Goal: Task Accomplishment & Management: Use online tool/utility

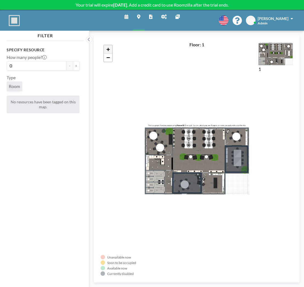
click at [107, 49] on span "+" at bounding box center [108, 49] width 4 height 7
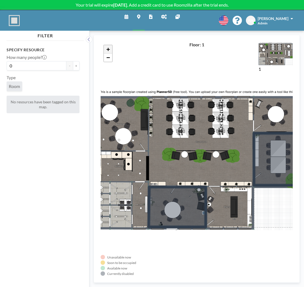
click at [107, 49] on span "+" at bounding box center [108, 49] width 4 height 7
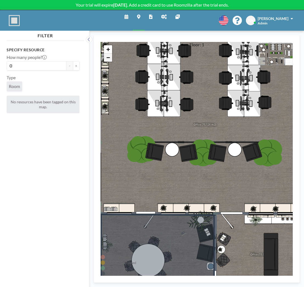
click at [108, 58] on span "−" at bounding box center [108, 57] width 4 height 7
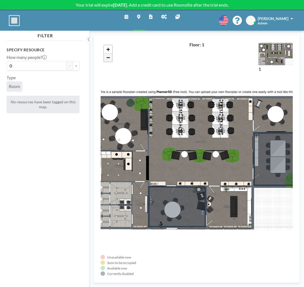
click at [108, 58] on span "−" at bounding box center [108, 57] width 4 height 7
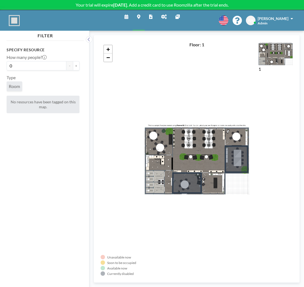
click at [183, 143] on div "+ −" at bounding box center [197, 159] width 192 height 234
click at [109, 49] on span "+" at bounding box center [108, 49] width 4 height 7
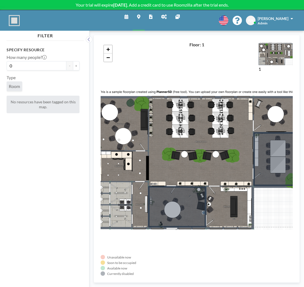
click at [14, 87] on span "Room" at bounding box center [14, 86] width 11 height 5
drag, startPoint x: 263, startPoint y: 152, endPoint x: 263, endPoint y: 157, distance: 5.5
click at [263, 163] on div "1" at bounding box center [275, 159] width 34 height 234
click at [76, 67] on button "+" at bounding box center [76, 65] width 7 height 9
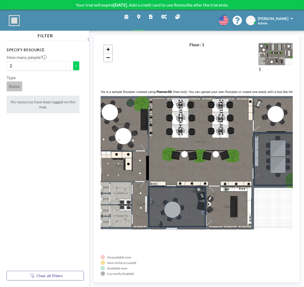
click at [76, 67] on button "+" at bounding box center [76, 65] width 7 height 9
type input "3"
drag, startPoint x: 269, startPoint y: 241, endPoint x: 271, endPoint y: 240, distance: 3.3
click at [269, 241] on div "1" at bounding box center [275, 159] width 34 height 234
drag, startPoint x: 164, startPoint y: 45, endPoint x: 150, endPoint y: 45, distance: 13.7
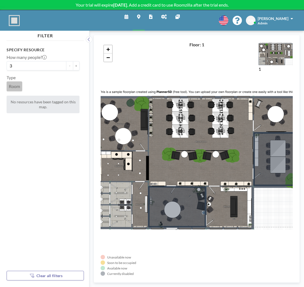
click at [164, 45] on div "+ −" at bounding box center [197, 159] width 192 height 234
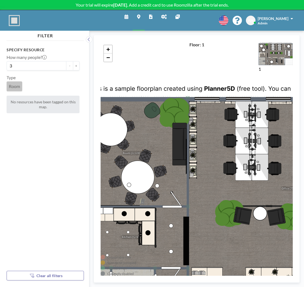
drag, startPoint x: 223, startPoint y: 160, endPoint x: 171, endPoint y: 99, distance: 80.5
click at [168, 98] on div "+ −" at bounding box center [197, 159] width 192 height 234
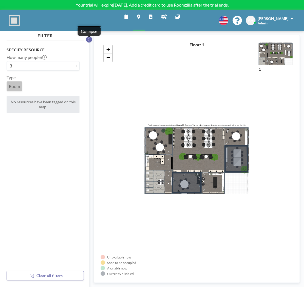
click at [89, 40] on icon at bounding box center [89, 39] width 4 height 5
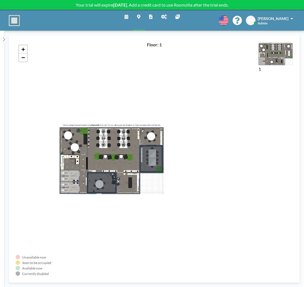
click at [7, 46] on div "Unavailable now Soon to be occupied Available now Currently disabled 1 Floor: 1…" at bounding box center [154, 159] width 300 height 256
click at [4, 39] on icon at bounding box center [4, 39] width 4 height 5
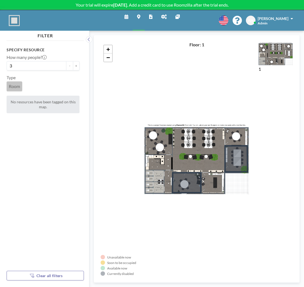
click at [271, 53] on img at bounding box center [275, 53] width 34 height 23
click at [279, 55] on img at bounding box center [275, 53] width 34 height 23
click at [276, 50] on img at bounding box center [275, 53] width 34 height 23
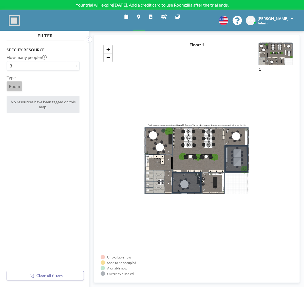
click at [276, 51] on img at bounding box center [275, 53] width 34 height 23
click at [126, 18] on icon at bounding box center [126, 17] width 4 height 4
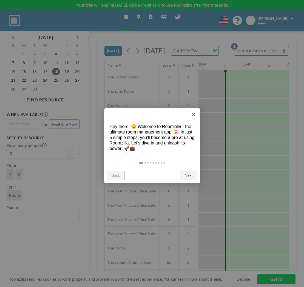
scroll to position [0, 439]
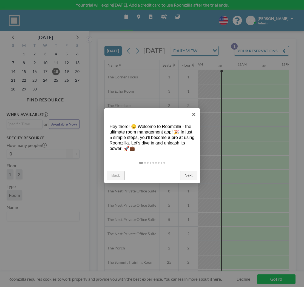
click at [189, 175] on link "Next" at bounding box center [188, 176] width 17 height 10
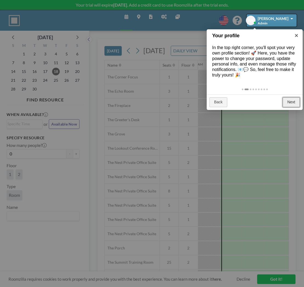
click at [292, 103] on link "Next" at bounding box center [291, 102] width 17 height 10
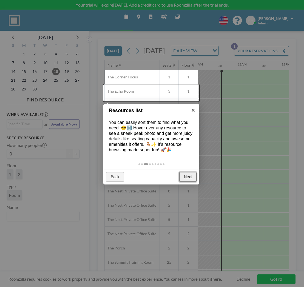
click at [188, 177] on link "Next" at bounding box center [187, 177] width 17 height 10
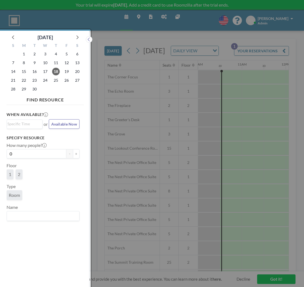
scroll to position [1, 0]
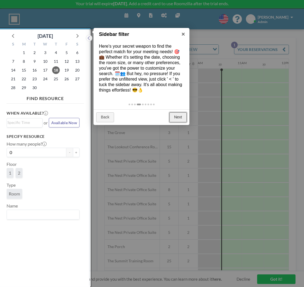
click at [178, 117] on link "Next" at bounding box center [177, 117] width 17 height 10
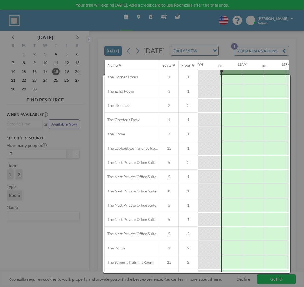
scroll to position [0, 0]
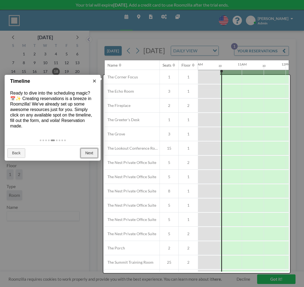
click at [89, 153] on link "Next" at bounding box center [89, 153] width 17 height 10
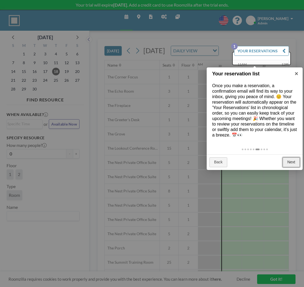
click at [293, 163] on link "Next" at bounding box center [291, 162] width 17 height 10
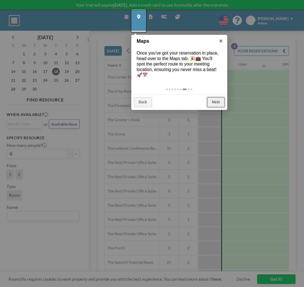
click at [217, 97] on link "Next" at bounding box center [215, 102] width 17 height 10
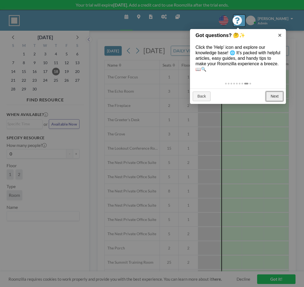
click at [274, 97] on link "Next" at bounding box center [274, 97] width 17 height 10
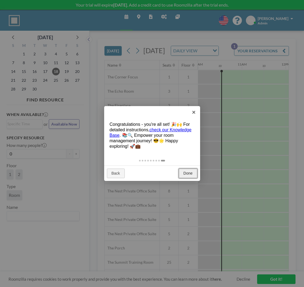
click at [189, 175] on link "Done" at bounding box center [188, 174] width 18 height 10
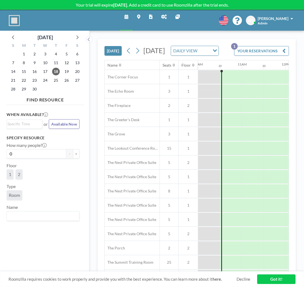
click at [166, 16] on icon at bounding box center [163, 17] width 5 height 4
